Goal: Check status: Check status

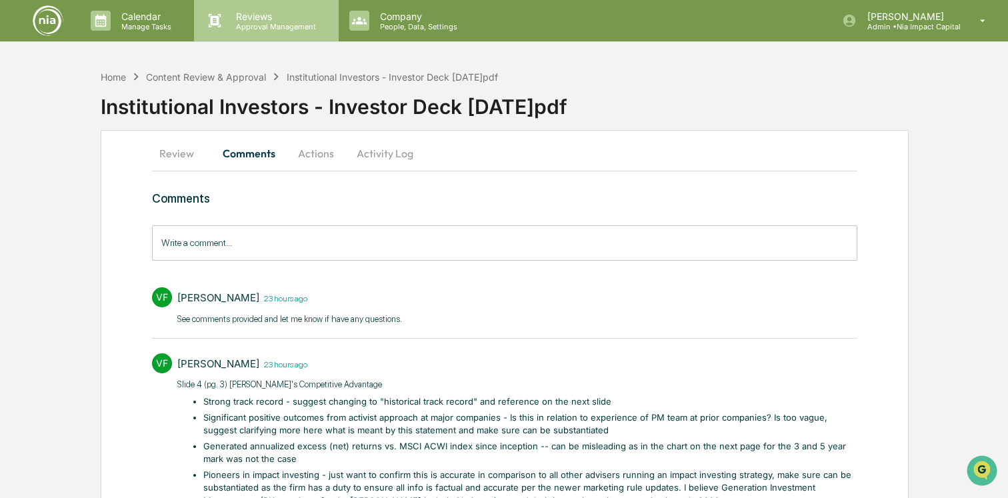
click at [263, 18] on p "Reviews" at bounding box center [273, 16] width 97 height 11
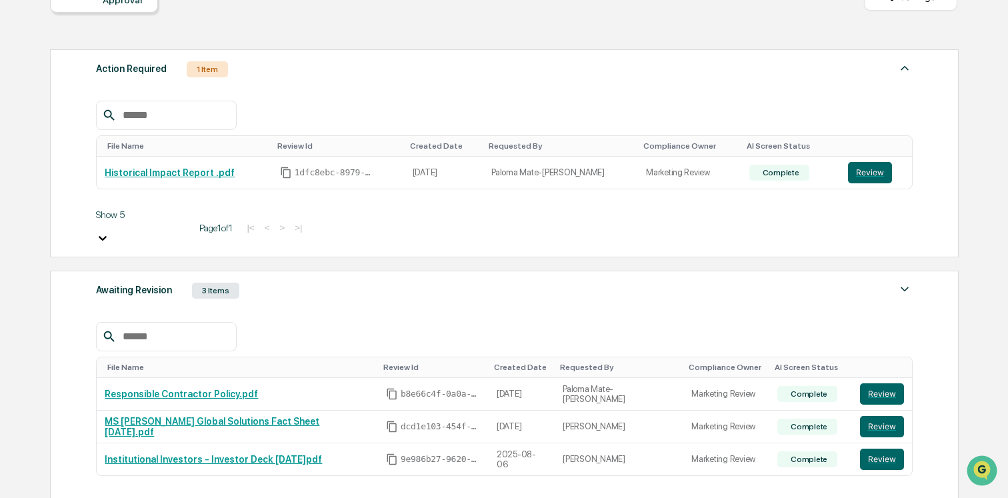
scroll to position [165, 0]
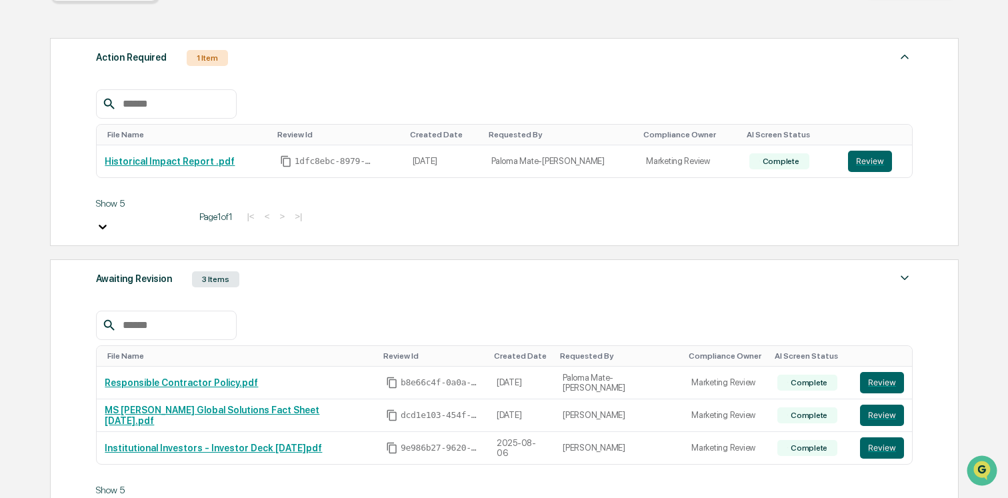
click at [436, 275] on div "Awaiting Revision 3 Items" at bounding box center [504, 279] width 817 height 19
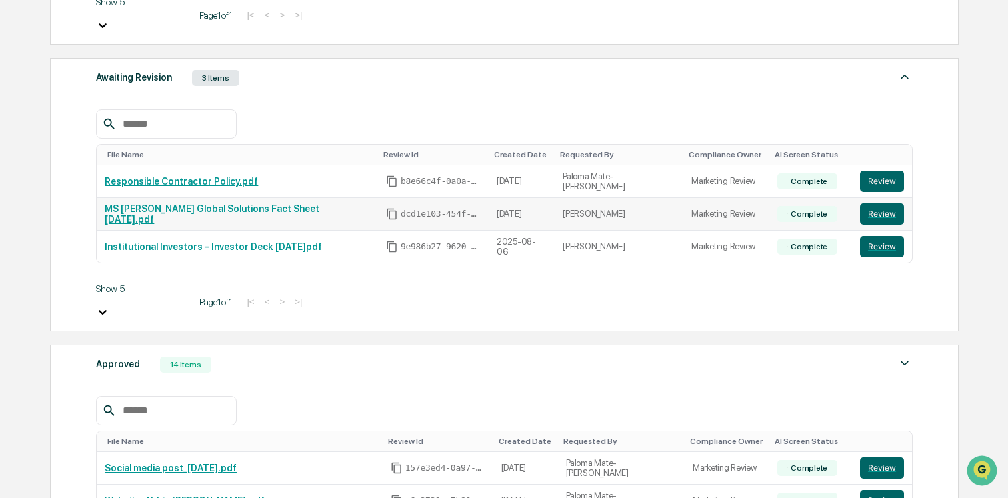
scroll to position [386, 0]
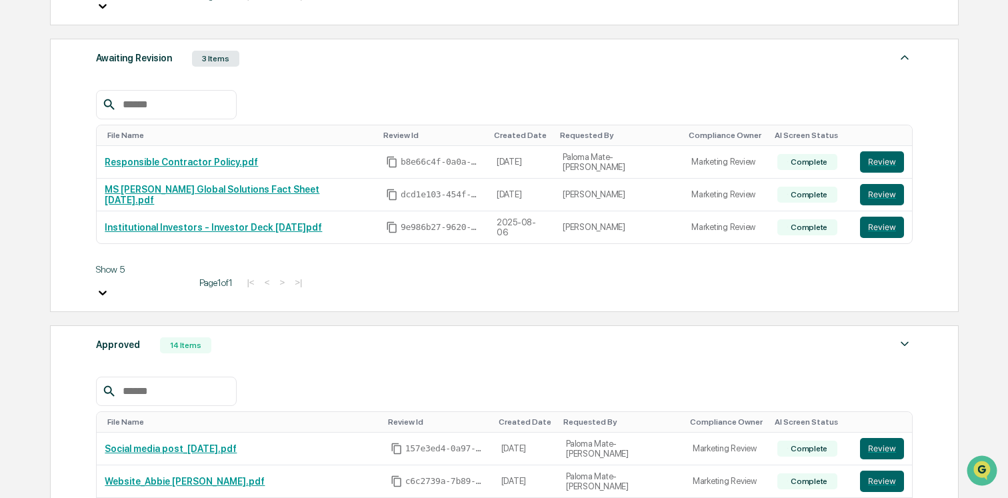
click at [438, 336] on div "Approved 14 Items" at bounding box center [504, 345] width 817 height 19
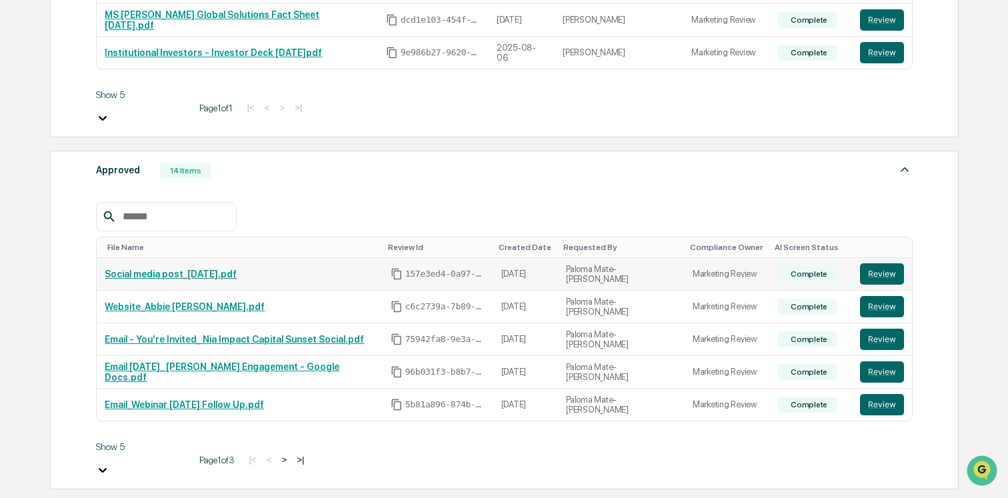
scroll to position [568, 0]
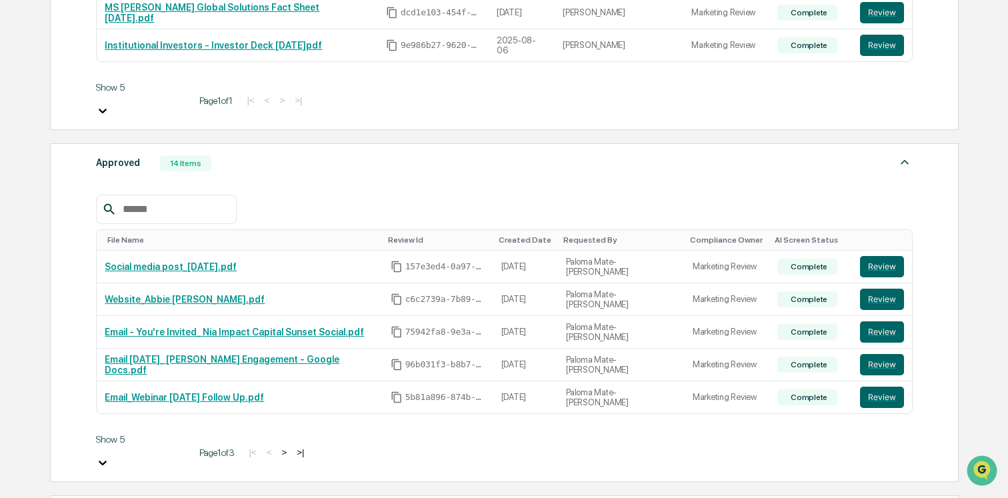
click at [277, 447] on button ">" at bounding box center [283, 452] width 13 height 11
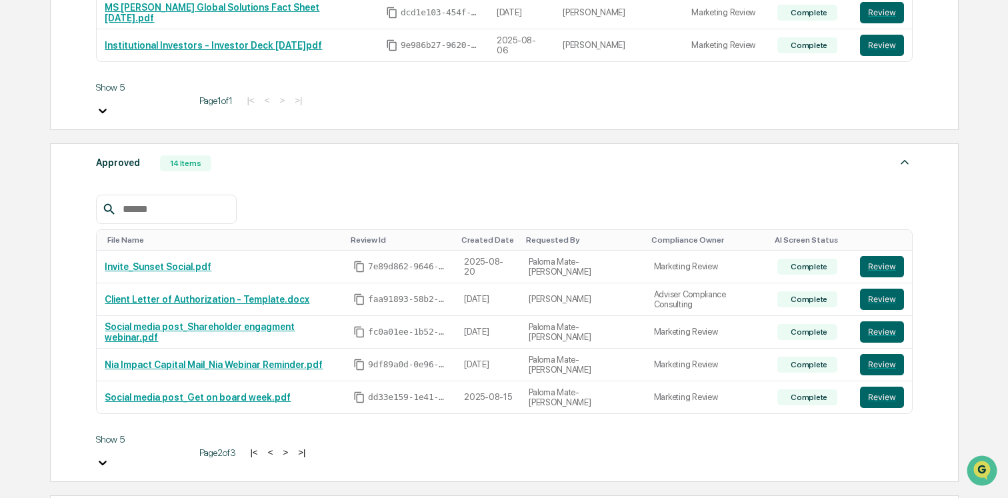
click at [279, 447] on button ">" at bounding box center [285, 452] width 13 height 11
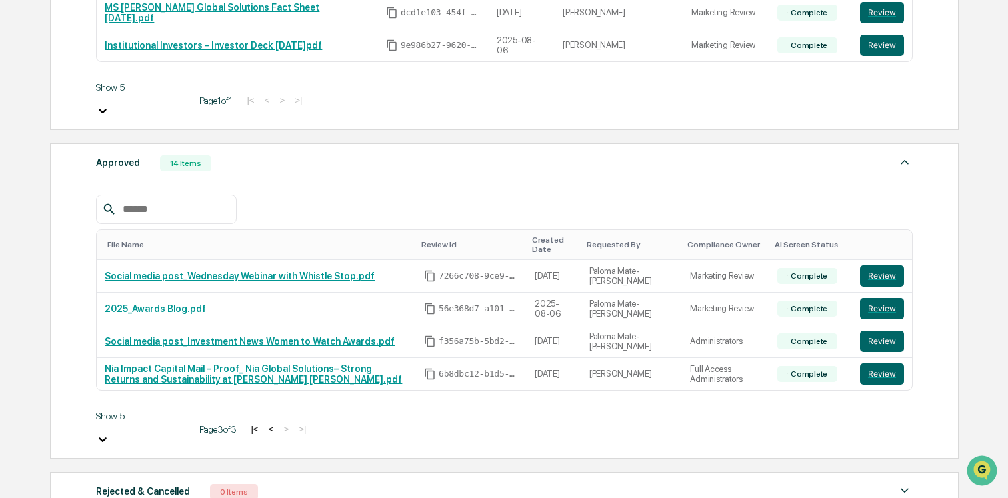
click at [265, 424] on button "<" at bounding box center [271, 429] width 13 height 11
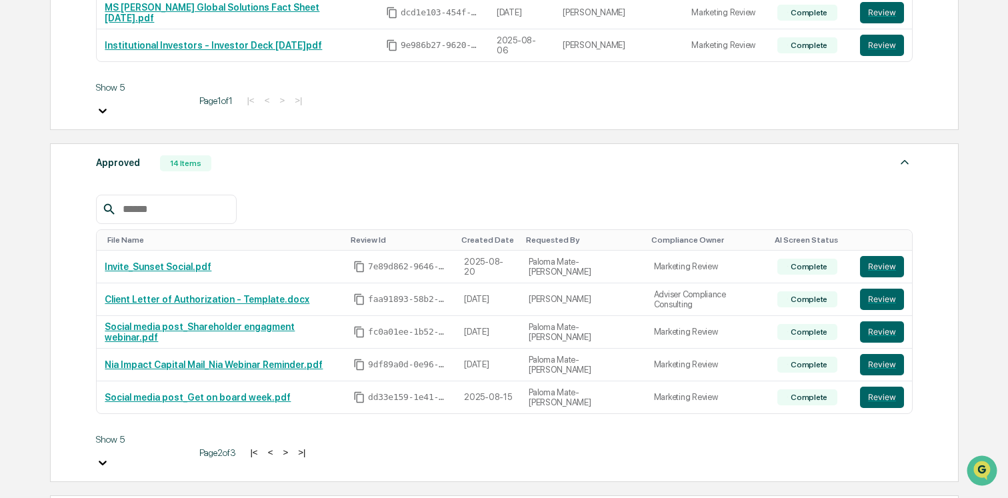
click at [264, 447] on button "<" at bounding box center [270, 452] width 13 height 11
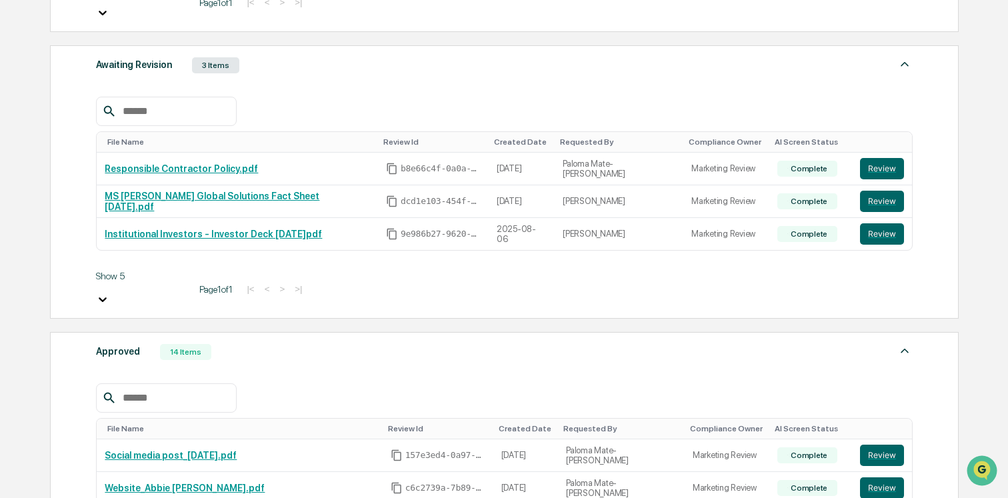
scroll to position [360, 0]
